Goal: Information Seeking & Learning: Learn about a topic

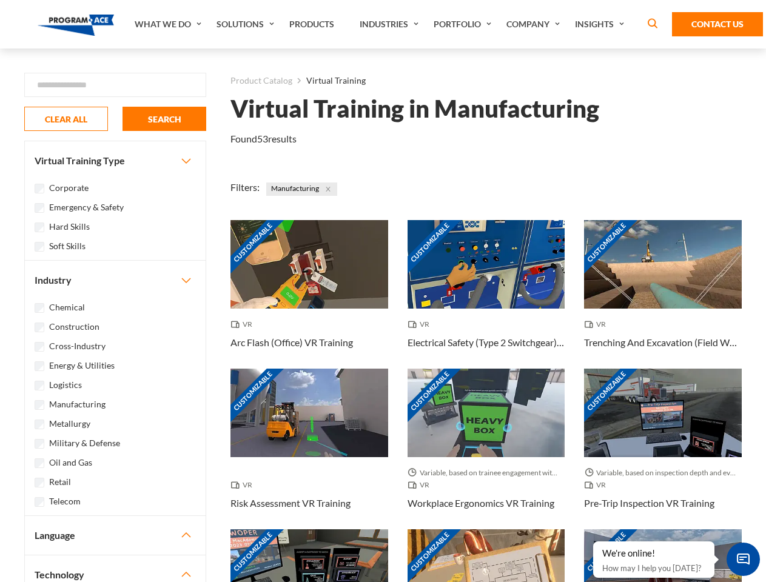
click at [169, 24] on link "What We Do" at bounding box center [170, 24] width 82 height 49
click at [247, 24] on link "Solutions" at bounding box center [246, 24] width 73 height 49
click at [390, 24] on link "Industries" at bounding box center [390, 24] width 74 height 49
click at [535, 24] on link "Company" at bounding box center [534, 24] width 69 height 49
click at [601, 24] on link "Insights" at bounding box center [601, 24] width 64 height 49
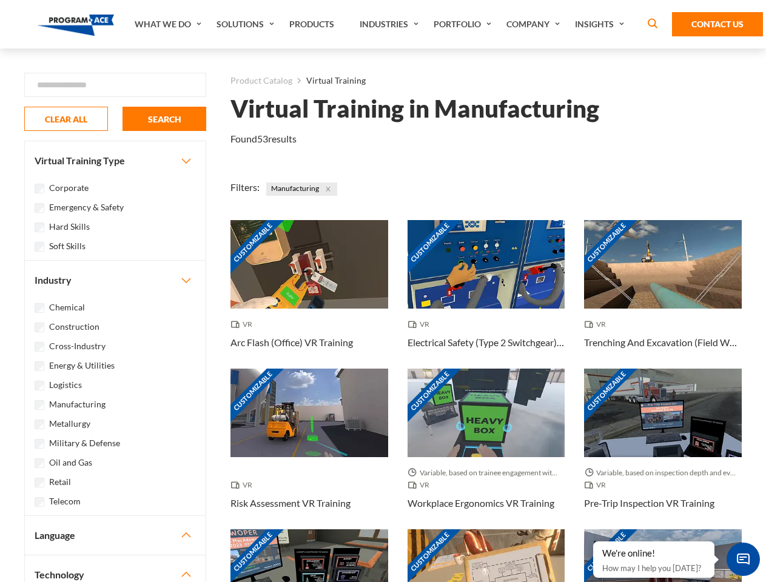
click at [0, 0] on div "Blog White Papers News" at bounding box center [0, 0] width 0 height 0
click at [0, 0] on strong "How Virtual Learning Can Enhance Workforce Productivity: A Guide for L&D Manage…" at bounding box center [0, 0] width 0 height 0
click at [743, 559] on span "Minimize live chat window" at bounding box center [743, 559] width 44 height 44
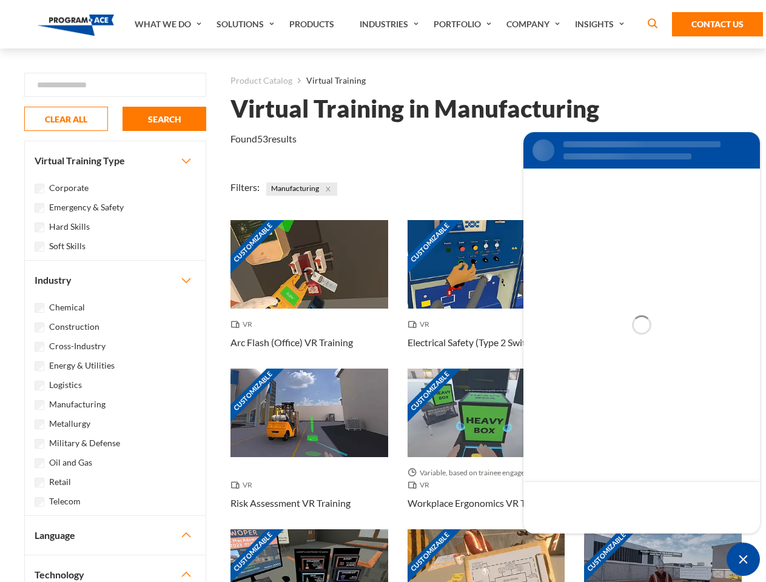
click at [594, 542] on div "Customizable" at bounding box center [663, 573] width 158 height 89
